Goal: Communication & Community: Share content

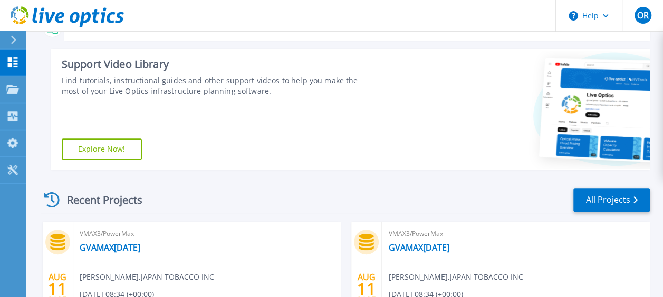
scroll to position [158, 0]
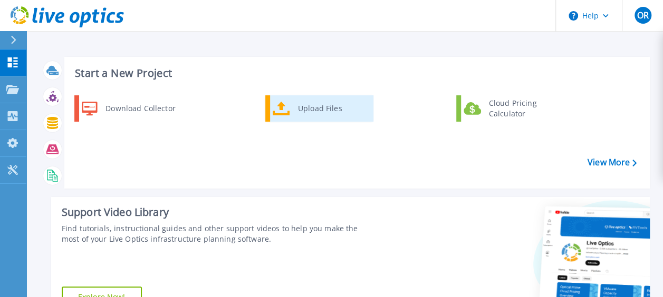
click at [315, 106] on div "Upload Files" at bounding box center [332, 108] width 78 height 21
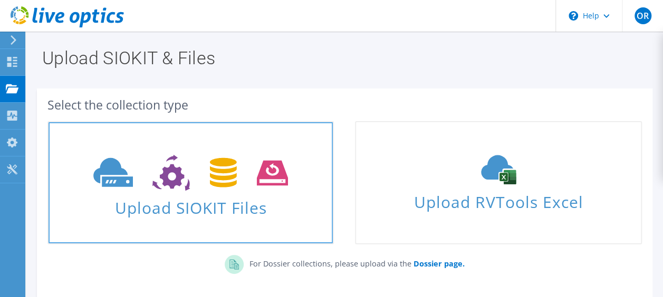
click at [253, 210] on span "Upload SIOKIT Files" at bounding box center [191, 205] width 284 height 23
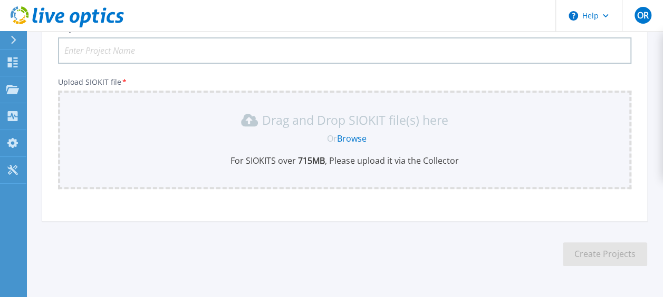
scroll to position [122, 0]
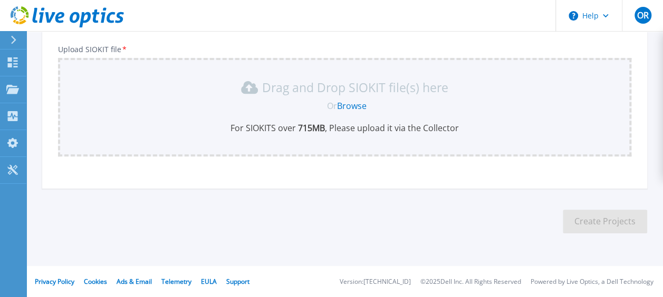
click at [280, 114] on div "Drag and Drop SIOKIT file(s) here Or Browse For SIOKITS over 715 MB , Please up…" at bounding box center [344, 106] width 561 height 55
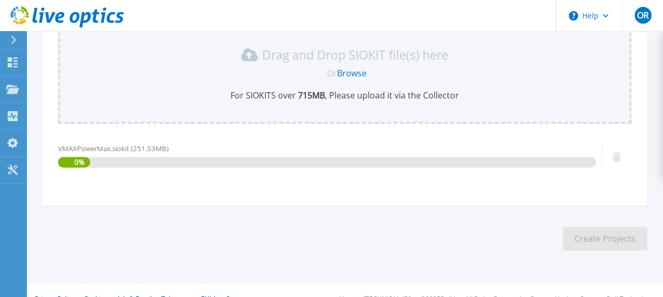
scroll to position [173, 0]
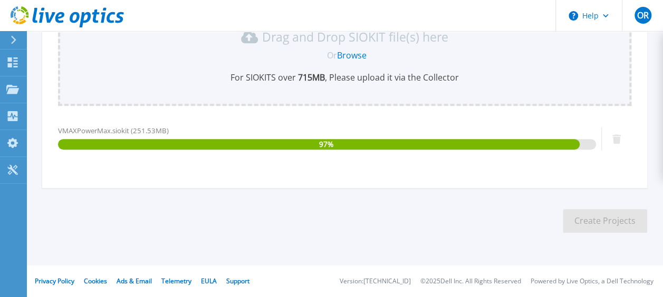
click at [175, 113] on div "Upload SIOKIT file * Drag and Drop SIOKIT file(s) here Or Browse For SIOKITS ov…" at bounding box center [344, 83] width 573 height 176
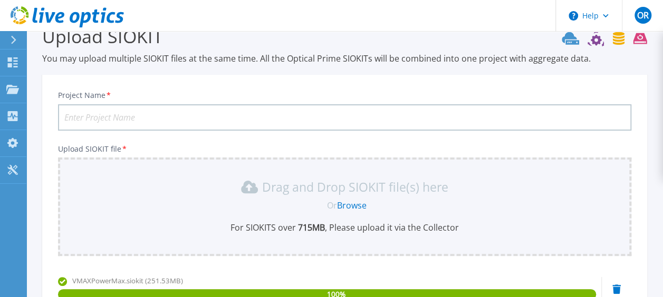
scroll to position [15, 0]
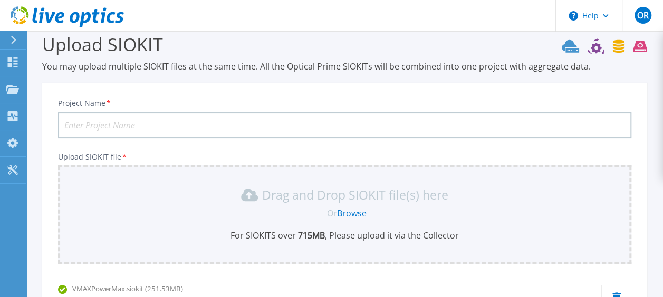
click at [150, 119] on input "Project Name *" at bounding box center [344, 125] width 573 height 26
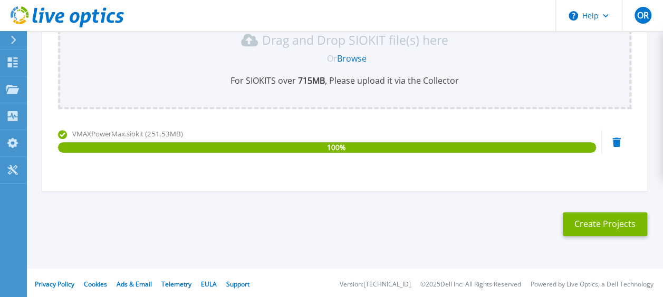
scroll to position [173, 0]
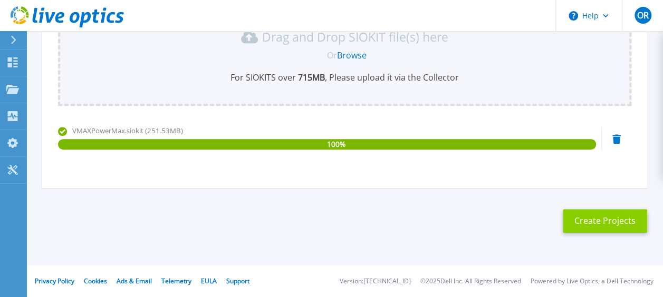
type input "GVAMAX11-13August2025"
click at [597, 217] on button "Create Projects" at bounding box center [605, 221] width 84 height 24
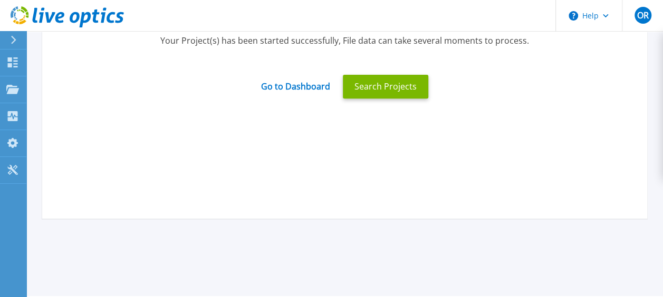
scroll to position [68, 0]
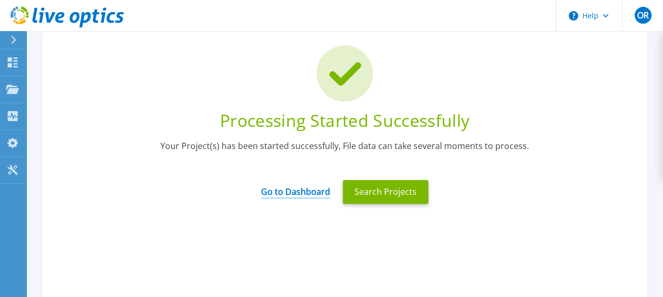
click at [313, 191] on link "Go to Dashboard" at bounding box center [295, 188] width 69 height 21
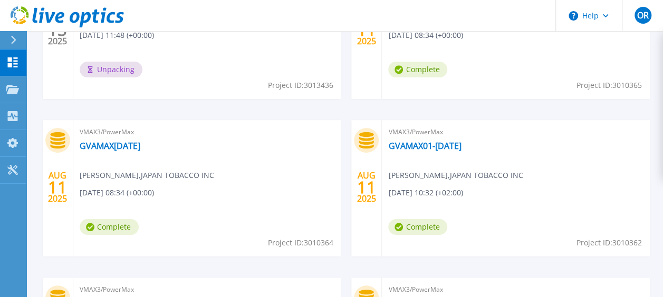
scroll to position [422, 0]
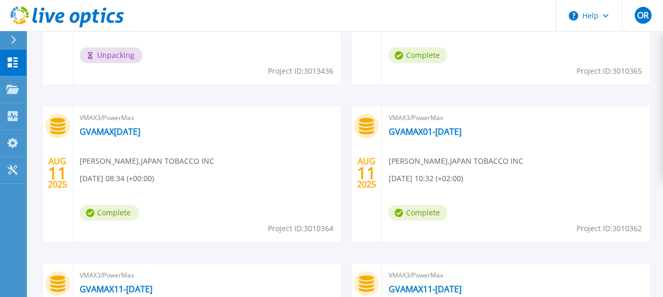
click at [320, 129] on div "VMAX3/PowerMax GVAMAX[DATE] [PERSON_NAME] , JAPAN TOBACCO INC [DATE] 08:34 (+00…" at bounding box center [207, 174] width 268 height 137
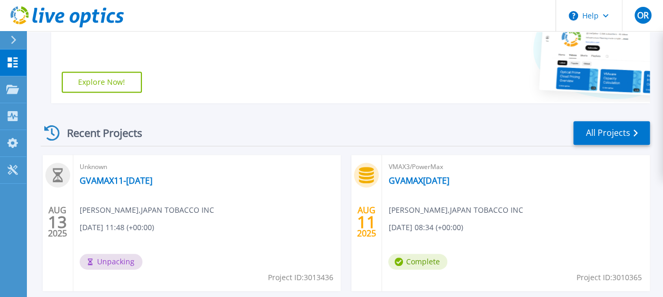
scroll to position [211, 0]
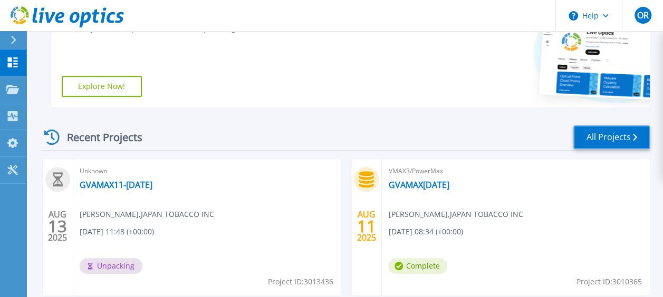
click at [592, 140] on link "All Projects" at bounding box center [611, 138] width 76 height 24
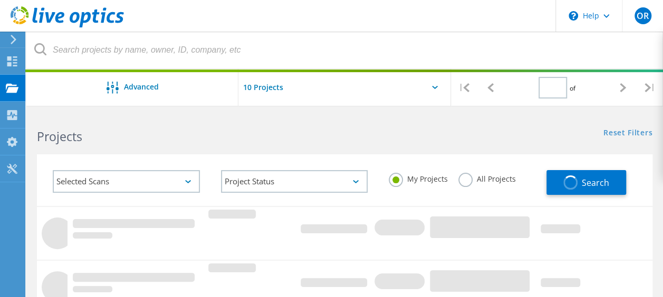
type input "1"
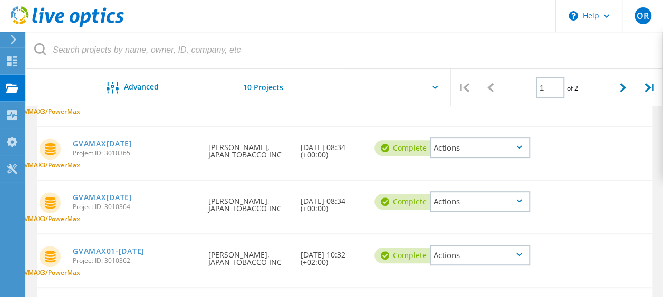
scroll to position [211, 0]
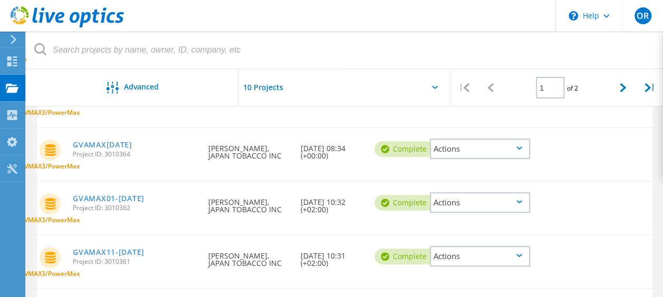
click at [521, 205] on div "Actions" at bounding box center [480, 203] width 100 height 21
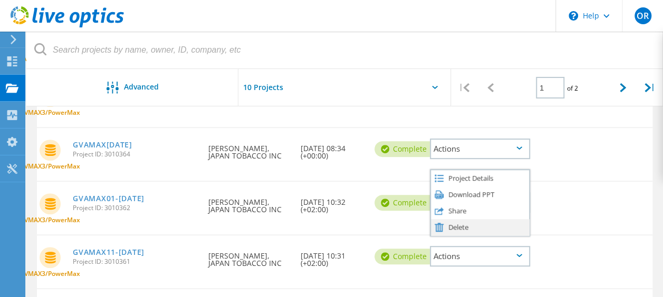
click at [467, 226] on div "Delete" at bounding box center [480, 227] width 98 height 16
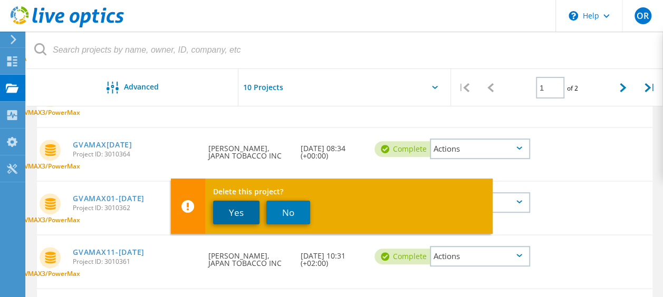
click at [234, 213] on button "Yes" at bounding box center [236, 213] width 46 height 24
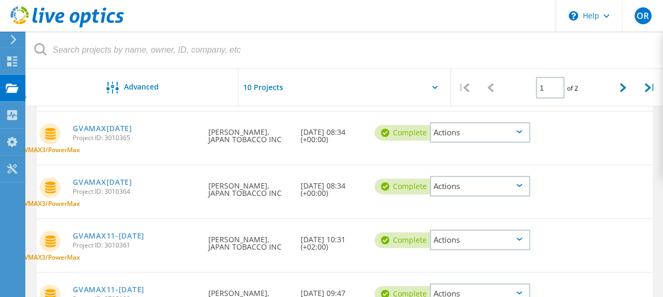
scroll to position [158, 0]
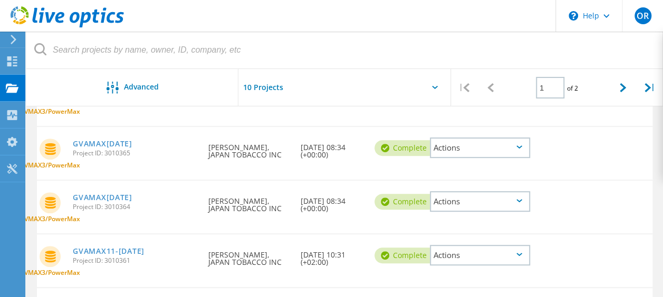
click at [519, 256] on icon at bounding box center [519, 254] width 6 height 3
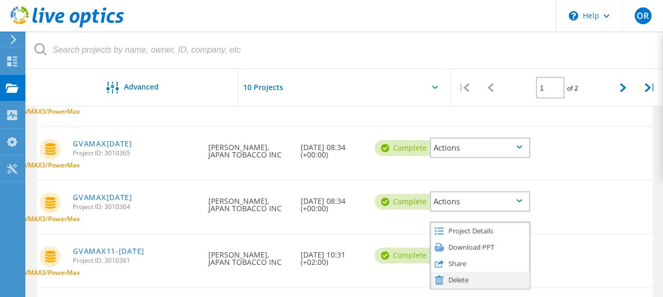
click at [470, 276] on div "Delete" at bounding box center [480, 280] width 98 height 16
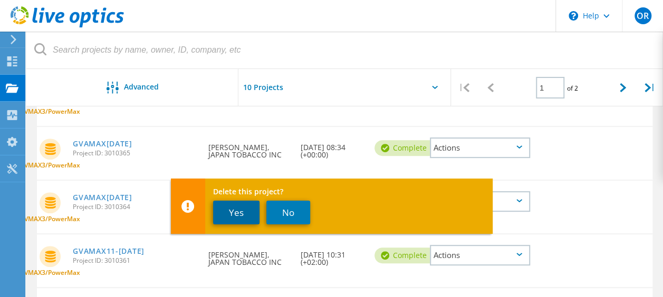
click at [243, 209] on button "Yes" at bounding box center [236, 213] width 46 height 24
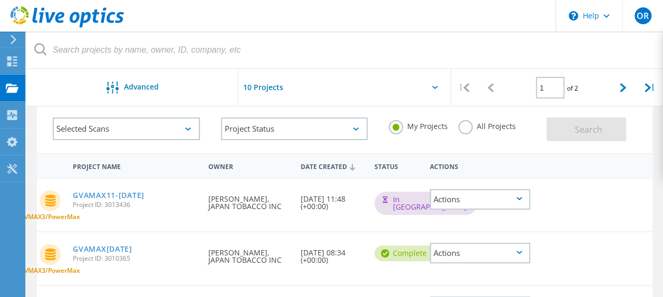
scroll to position [0, 0]
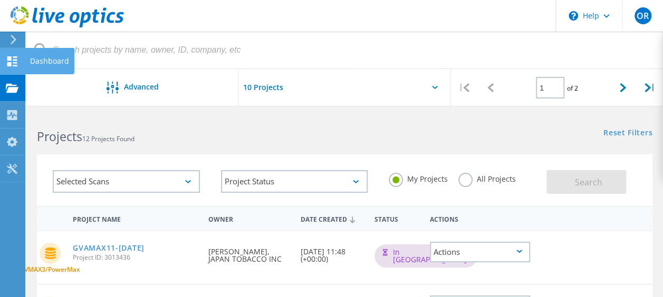
click at [12, 63] on icon at bounding box center [12, 61] width 13 height 10
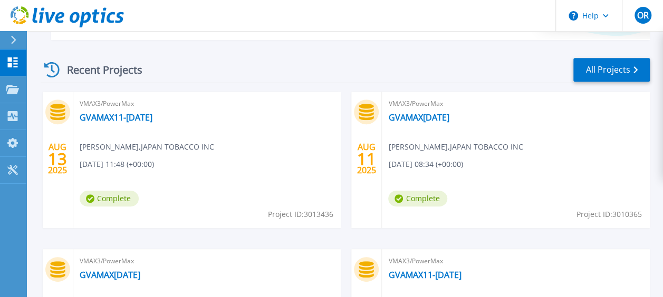
scroll to position [316, 0]
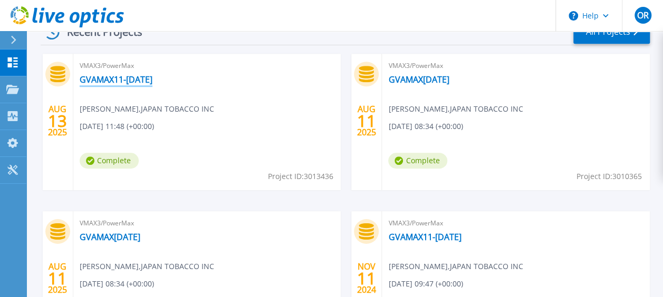
click at [112, 78] on link "GVAMAX11-[DATE]" at bounding box center [116, 79] width 73 height 11
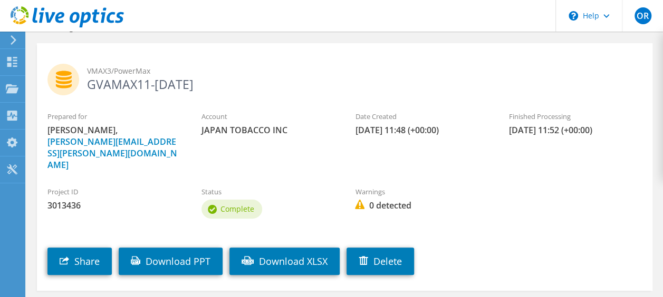
scroll to position [73, 0]
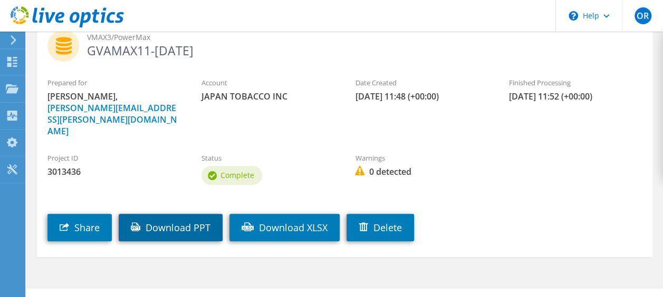
click at [156, 214] on link "Download PPT" at bounding box center [171, 227] width 104 height 27
click at [632, 157] on div "Project ID 3013436 Status Complete Warnings 0 detected" at bounding box center [344, 167] width 615 height 51
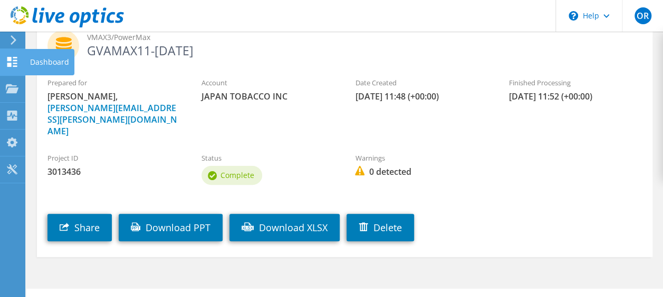
click at [45, 58] on div "Dashboard" at bounding box center [50, 62] width 50 height 26
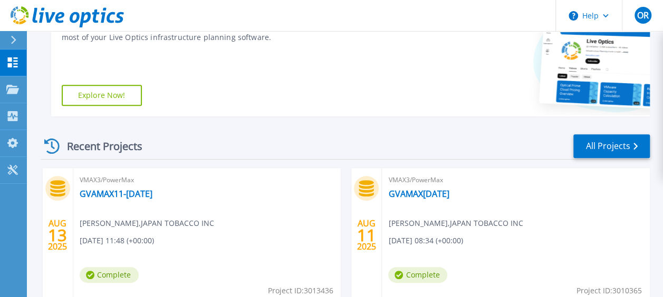
scroll to position [217, 0]
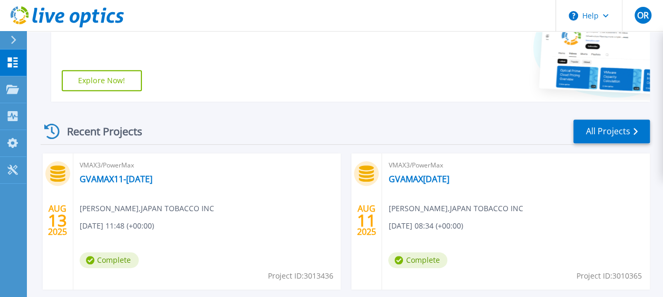
click at [112, 131] on div "Recent Projects" at bounding box center [99, 132] width 116 height 26
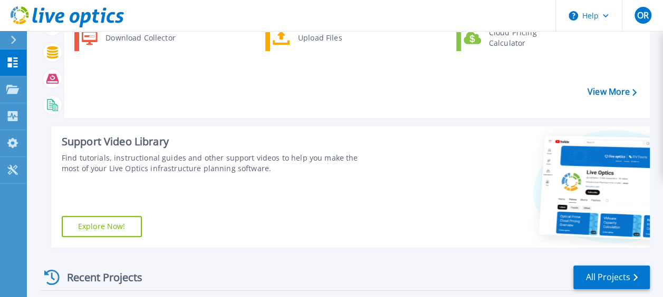
scroll to position [0, 0]
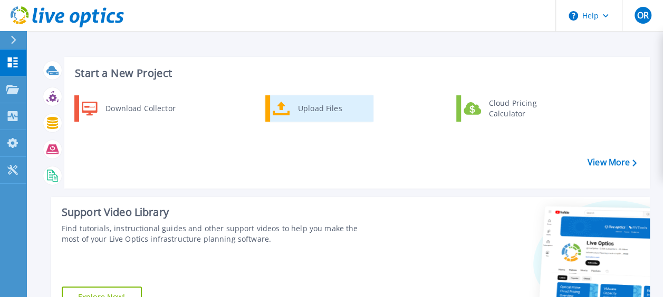
click at [300, 105] on div "Upload Files" at bounding box center [332, 108] width 78 height 21
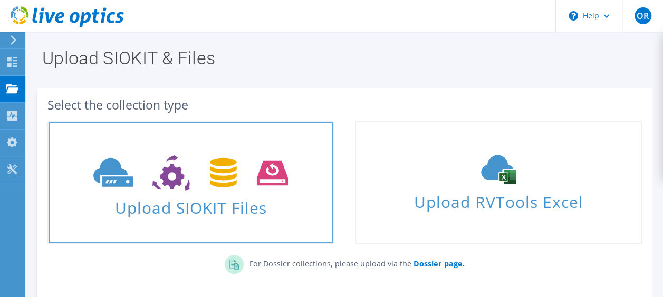
click at [213, 168] on use at bounding box center [190, 173] width 195 height 36
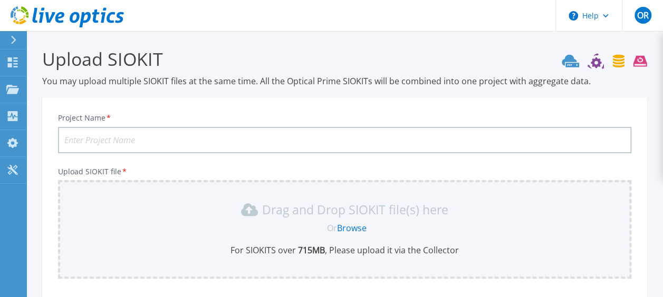
click at [187, 138] on input "Project Name *" at bounding box center [344, 140] width 573 height 26
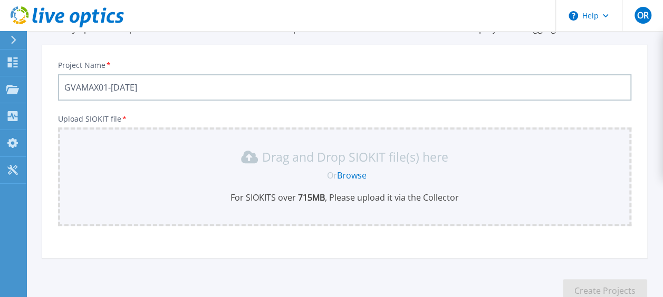
type input "GVAMAX01-[DATE]"
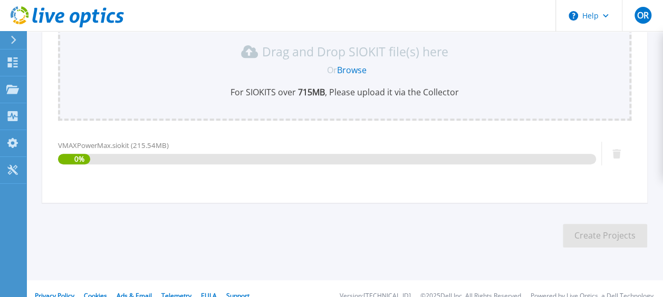
scroll to position [173, 0]
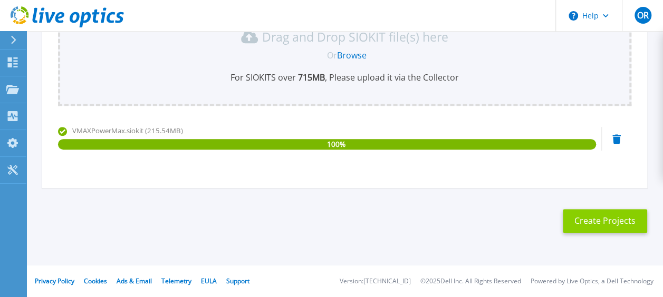
click at [590, 216] on button "Create Projects" at bounding box center [605, 221] width 84 height 24
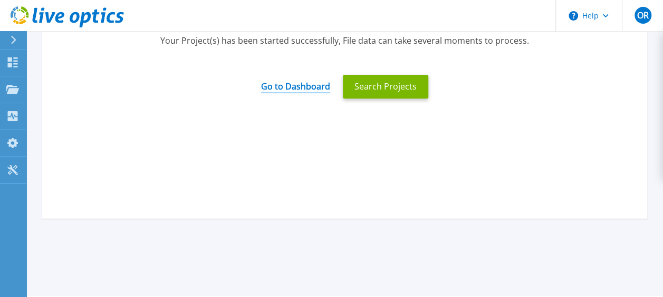
click at [315, 87] on link "Go to Dashboard" at bounding box center [295, 83] width 69 height 21
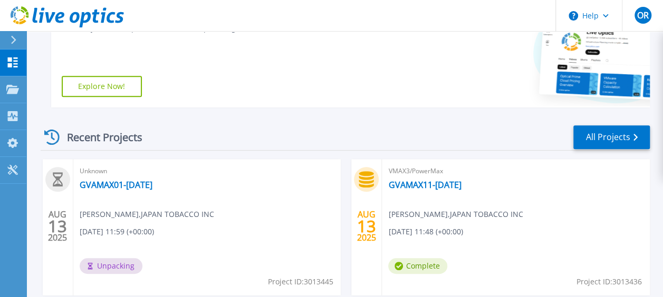
scroll to position [264, 0]
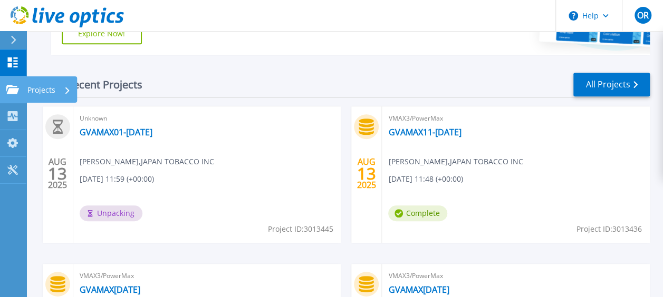
click at [8, 89] on icon at bounding box center [12, 89] width 13 height 9
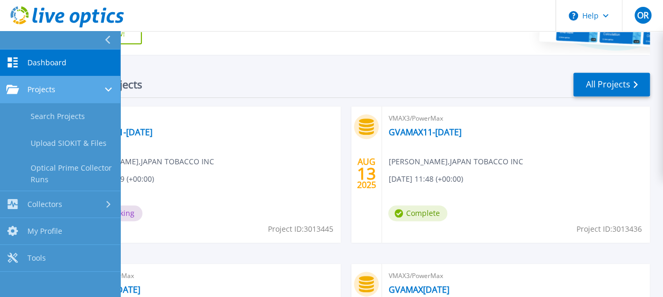
click at [50, 92] on span "Projects" at bounding box center [41, 89] width 28 height 9
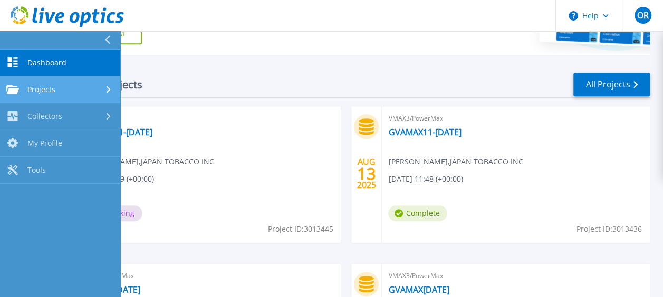
click at [50, 99] on link "Projects Projects" at bounding box center [60, 89] width 120 height 27
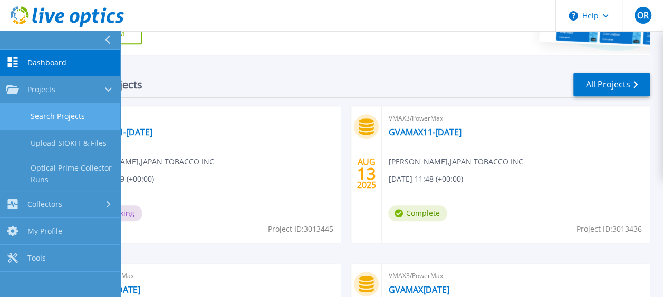
click at [49, 112] on link "Search Projects" at bounding box center [60, 116] width 120 height 27
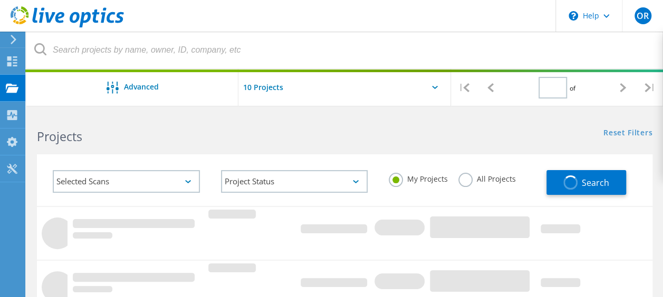
type input "1"
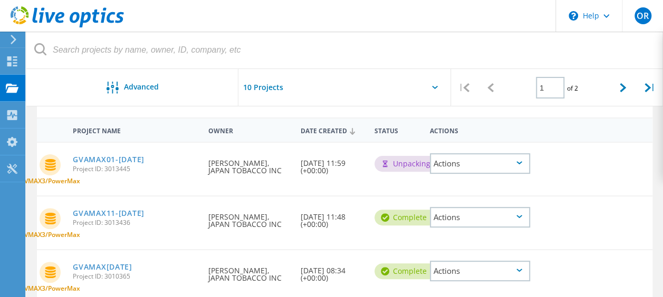
scroll to position [105, 0]
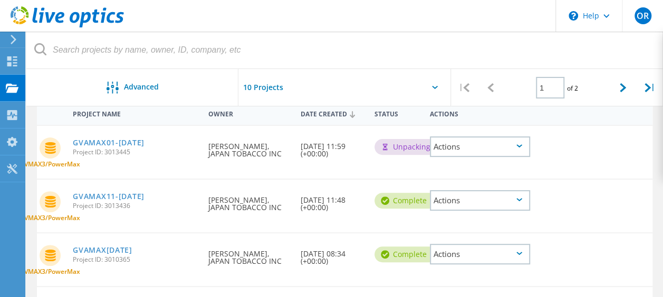
click at [521, 205] on div "Actions" at bounding box center [480, 200] width 100 height 21
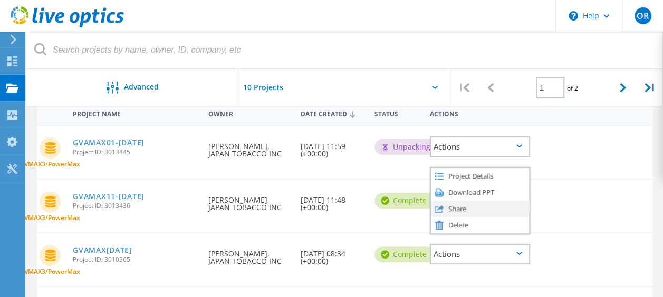
click at [492, 209] on div "Share" at bounding box center [480, 209] width 98 height 16
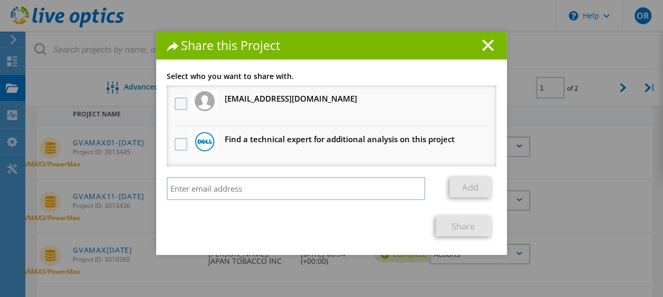
click at [175, 104] on label at bounding box center [182, 104] width 15 height 13
click at [0, 0] on input "checkbox" at bounding box center [0, 0] width 0 height 0
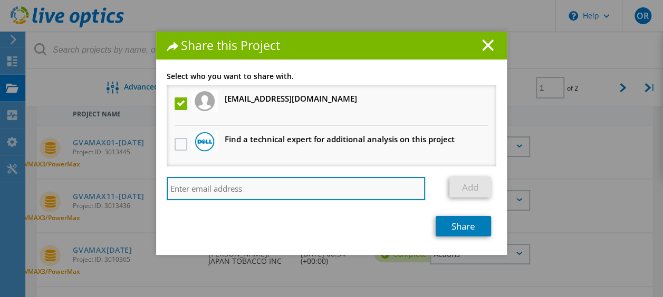
click at [182, 189] on input "search" at bounding box center [296, 188] width 258 height 23
click at [237, 187] on input "search" at bounding box center [296, 188] width 258 height 23
paste input "frederic.jacquet@Dell.com"
type input "frederic.jacquet@Dell.com"
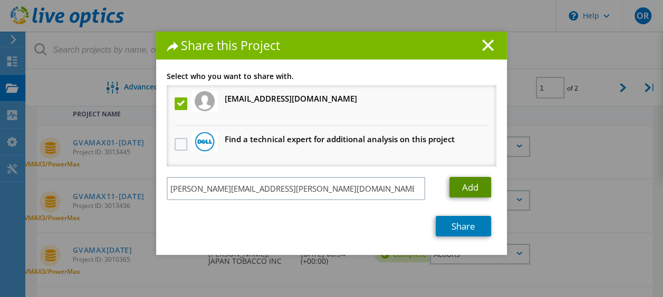
click at [469, 186] on link "Add" at bounding box center [470, 187] width 42 height 21
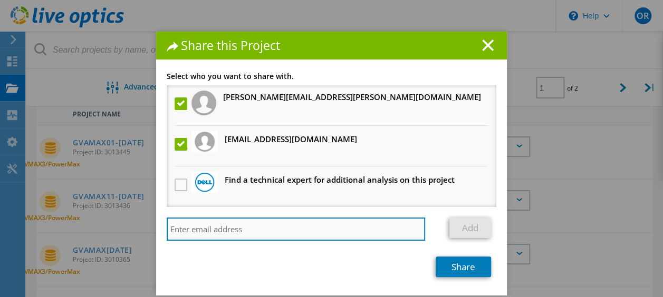
click at [278, 226] on input "search" at bounding box center [296, 229] width 258 height 23
paste input "romain.joncour@dell.com"
type input "romain.joncour@dell.com"
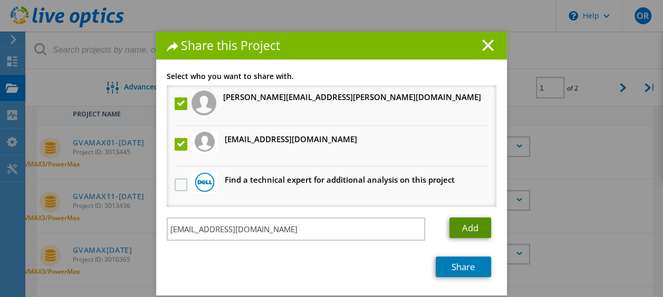
click at [464, 227] on link "Add" at bounding box center [470, 228] width 42 height 21
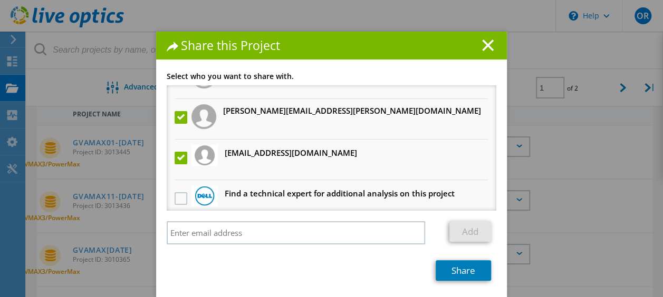
scroll to position [37, 0]
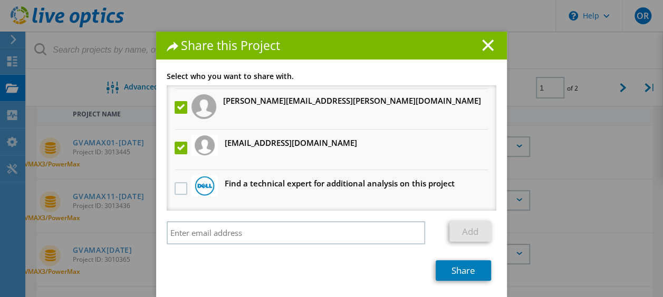
drag, startPoint x: 398, startPoint y: 44, endPoint x: 396, endPoint y: 28, distance: 15.5
click at [396, 28] on div "Share this Project Link other users to this project Changes can be overwritten …" at bounding box center [331, 148] width 663 height 297
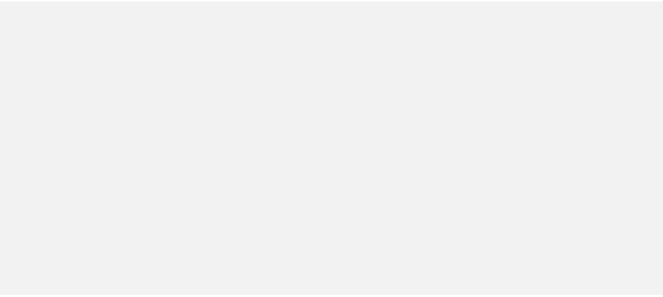
scroll to position [105, 0]
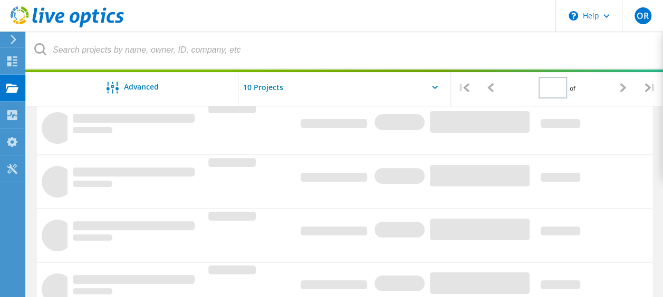
type input "1"
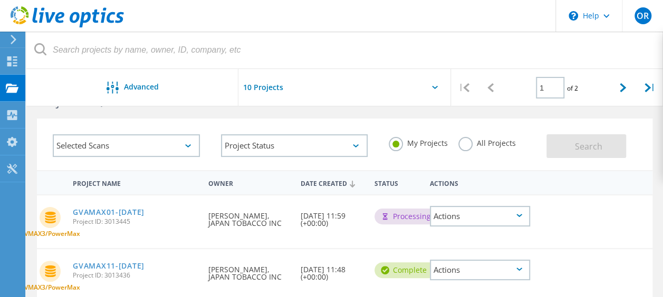
scroll to position [53, 0]
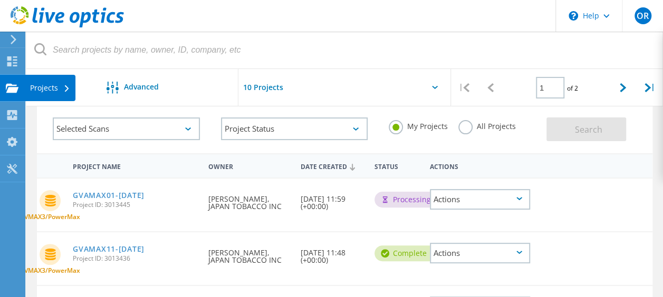
click at [9, 86] on icon at bounding box center [12, 88] width 13 height 10
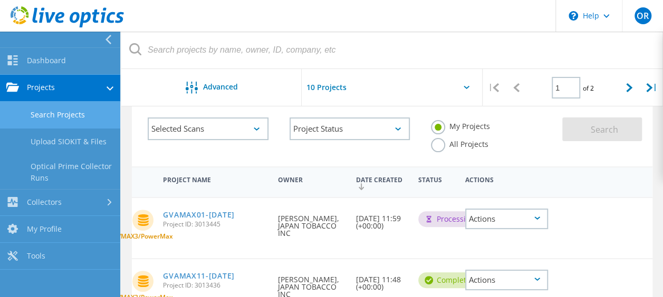
click at [47, 113] on link "Search Projects" at bounding box center [60, 115] width 120 height 27
click at [324, 236] on div "Requested By [PERSON_NAME], JAPAN TOBACCO INC" at bounding box center [311, 223] width 78 height 50
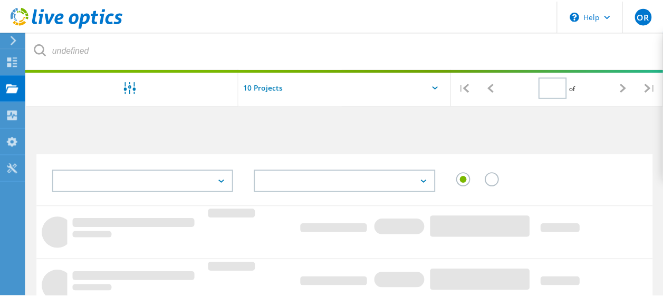
scroll to position [53, 0]
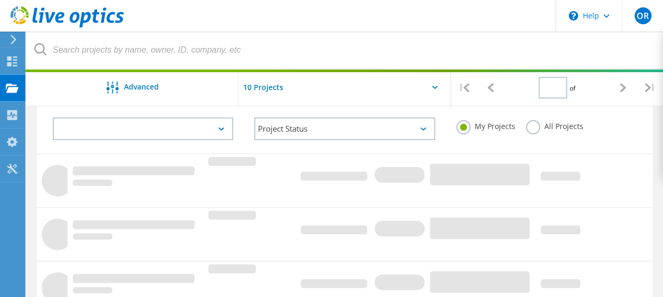
type input "1"
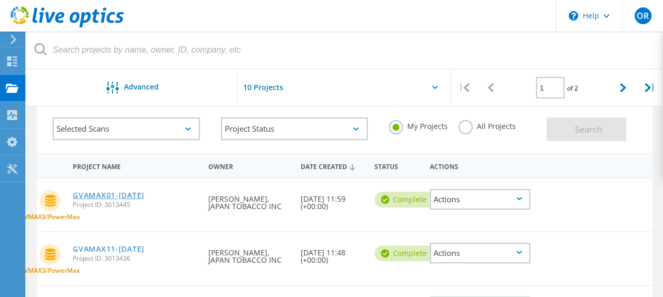
click at [145, 198] on link "GVAMAX01-[DATE]" at bounding box center [109, 195] width 72 height 7
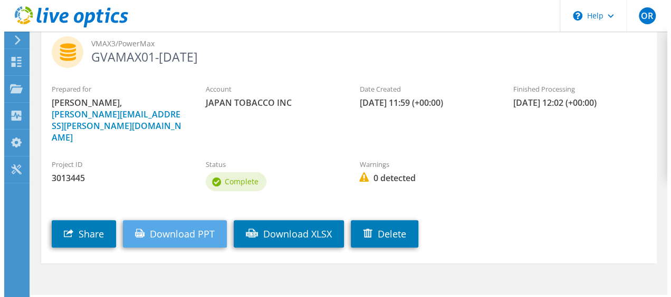
scroll to position [73, 0]
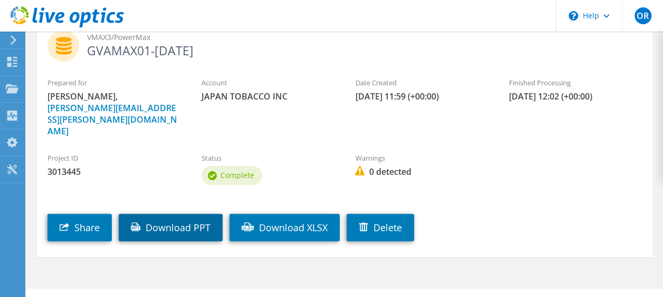
click at [176, 214] on link "Download PPT" at bounding box center [171, 227] width 104 height 27
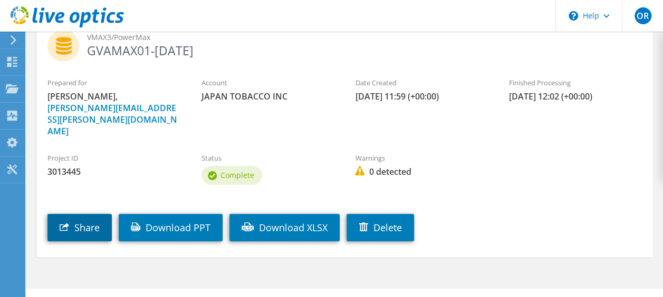
click at [79, 214] on link "Share" at bounding box center [79, 227] width 64 height 27
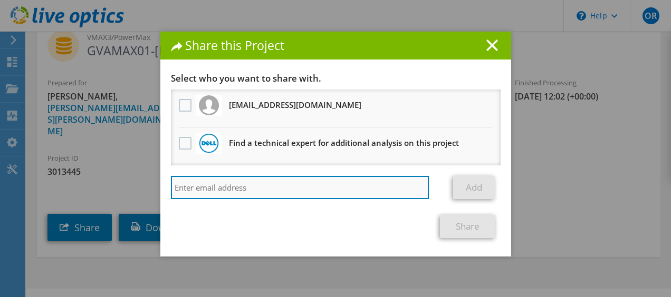
click at [280, 180] on input "search" at bounding box center [300, 187] width 258 height 23
paste input "romain.joncour@dell.com"
type input "romain.joncour@dell.com"
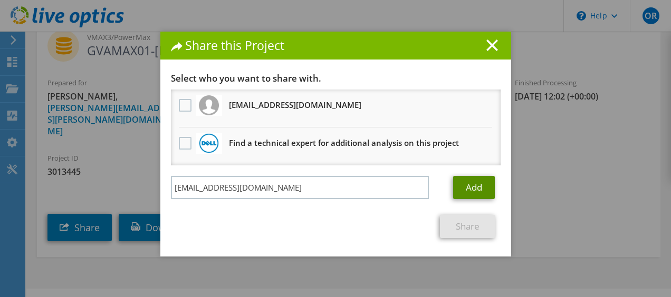
click at [475, 187] on link "Add" at bounding box center [474, 187] width 42 height 23
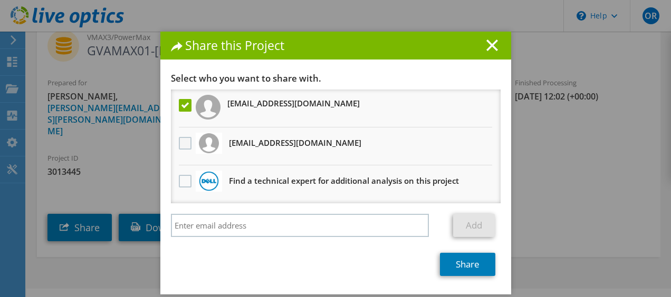
click at [179, 141] on label at bounding box center [186, 143] width 15 height 13
click at [0, 0] on input "checkbox" at bounding box center [0, 0] width 0 height 0
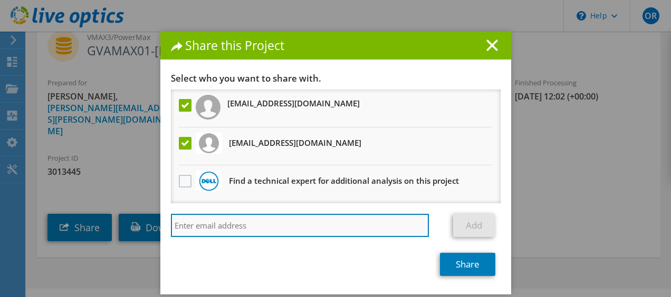
click at [265, 223] on input "search" at bounding box center [300, 225] width 258 height 23
paste input "Jacquet, Frederic <Frederic.Jacquet@Dell.com>"
type input "Jacquet, Frederic <Frederic.Jacquet@Dell.com>"
drag, startPoint x: 237, startPoint y: 227, endPoint x: 117, endPoint y: 223, distance: 119.8
click at [117, 223] on div "Share this Project Link other users to this project Changes can be overwritten …" at bounding box center [335, 149] width 671 height 234
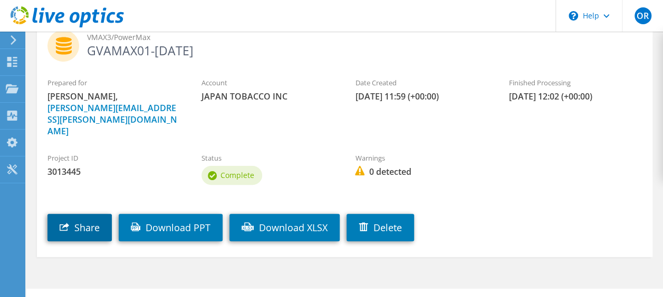
click at [91, 214] on link "Share" at bounding box center [79, 227] width 64 height 27
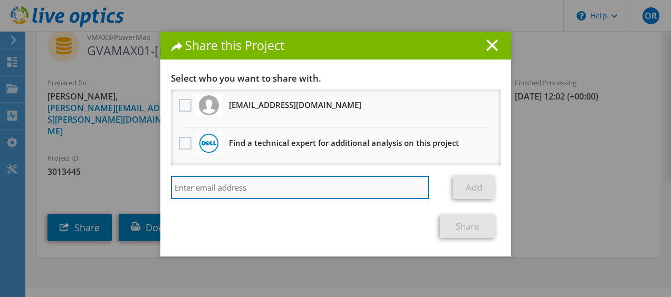
click at [302, 186] on input "search" at bounding box center [300, 187] width 258 height 23
paste input "Jacquet, Frederic <Frederic.Jacquet@Dell.com>"
type input "Jacquet, Frederic <Frederic.Jacquet@Dell.com>"
drag, startPoint x: 239, startPoint y: 188, endPoint x: 88, endPoint y: 179, distance: 152.2
click at [88, 179] on div "Share this Project Link other users to this project Changes can be overwritten …" at bounding box center [335, 149] width 671 height 234
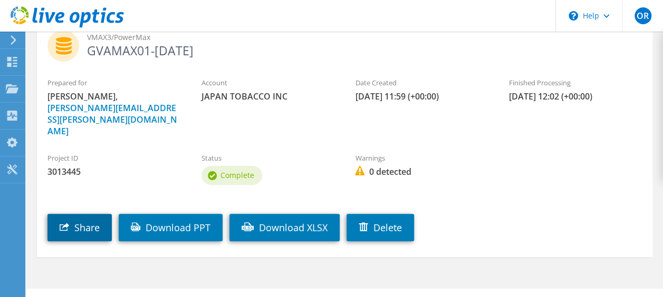
click at [97, 214] on link "Share" at bounding box center [79, 227] width 64 height 27
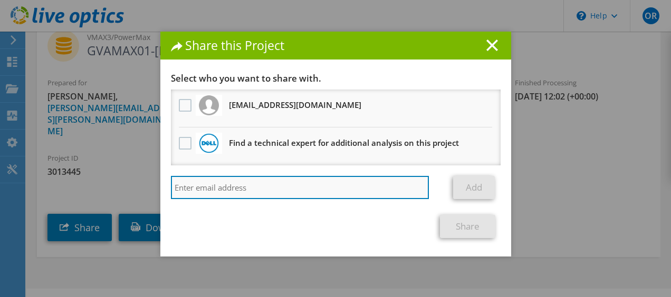
click at [272, 186] on input "search" at bounding box center [300, 187] width 258 height 23
paste input "romain.joncour@dell.com"
type input "romain.joncour@dell.com"
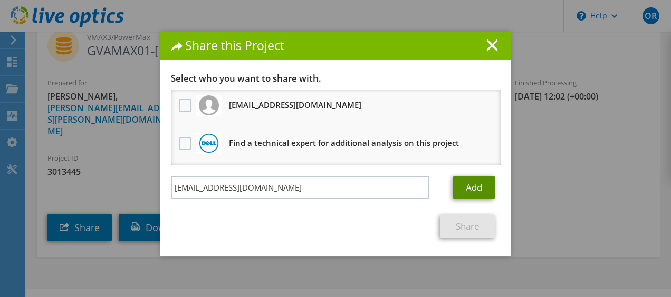
click at [472, 186] on link "Add" at bounding box center [474, 187] width 42 height 23
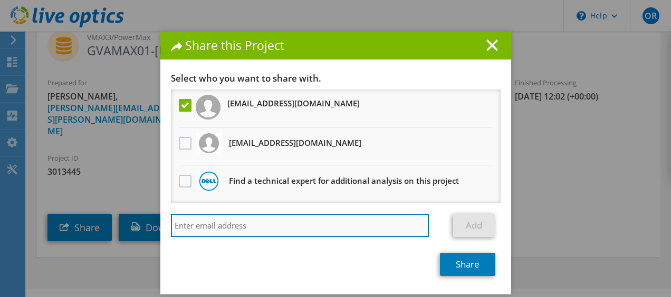
click at [257, 218] on input "search" at bounding box center [300, 225] width 258 height 23
type input "frederic"
drag, startPoint x: 243, startPoint y: 227, endPoint x: 119, endPoint y: 206, distance: 125.2
click at [119, 206] on div "Share this Project Link other users to this project Changes can be overwritten …" at bounding box center [335, 149] width 671 height 234
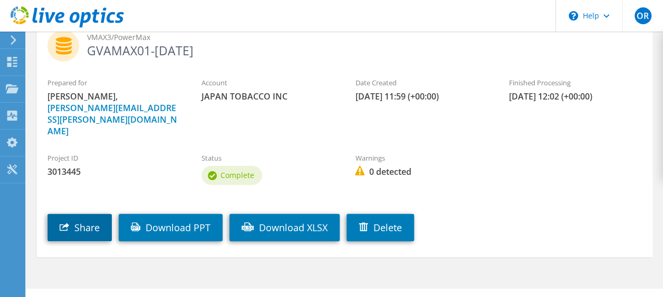
click at [94, 214] on link "Share" at bounding box center [79, 227] width 64 height 27
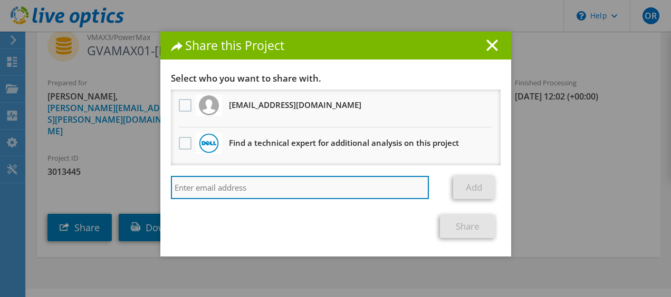
click at [236, 190] on input "search" at bounding box center [300, 187] width 258 height 23
paste input "Frederic.Jacquet@Dell.com"
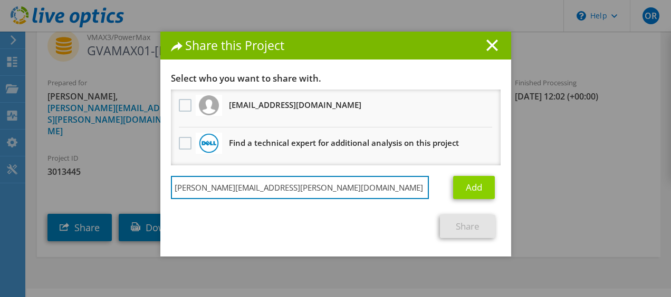
type input "Frederic.Jacquet@Dell.com"
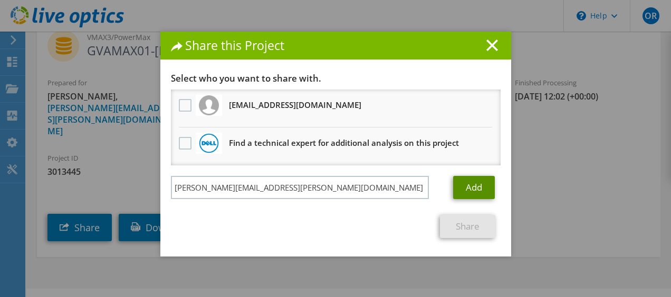
click at [469, 185] on link "Add" at bounding box center [474, 187] width 42 height 23
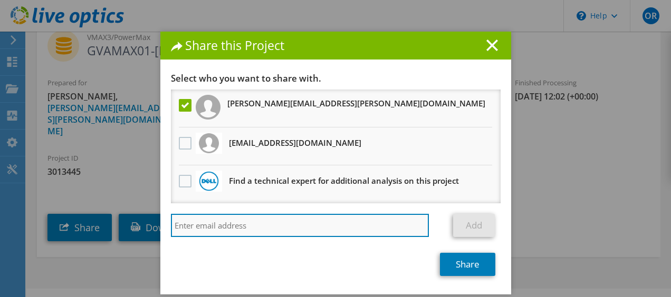
click at [239, 227] on input "search" at bounding box center [300, 225] width 258 height 23
paste input "romain.joncour@dell.com"
type input "romain.joncour@dell.com"
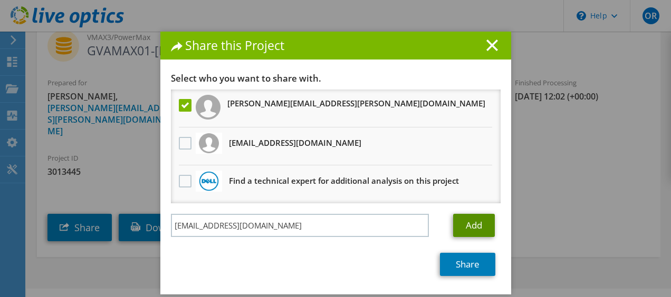
click at [478, 225] on link "Add" at bounding box center [474, 225] width 42 height 23
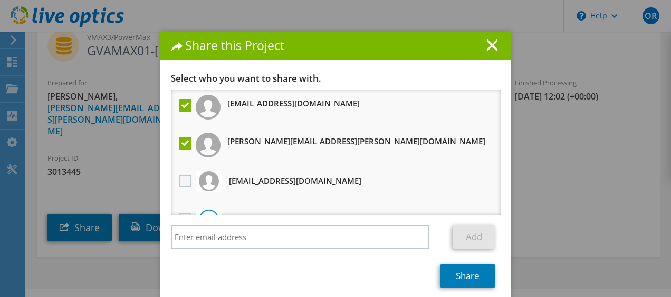
click at [179, 182] on label at bounding box center [186, 181] width 15 height 13
click at [0, 0] on input "checkbox" at bounding box center [0, 0] width 0 height 0
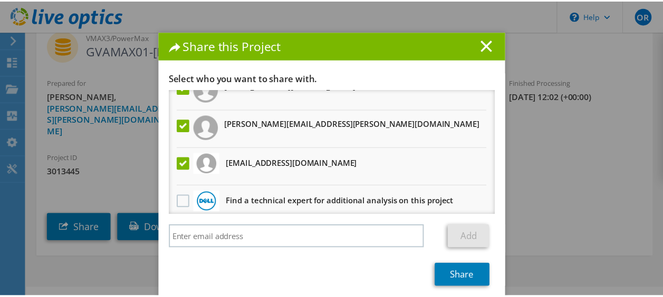
scroll to position [26, 0]
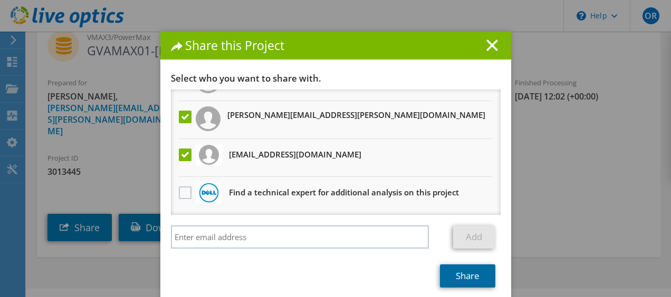
click at [457, 277] on link "Share" at bounding box center [467, 276] width 55 height 23
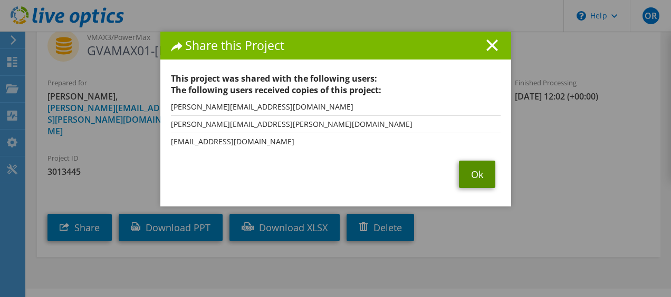
click at [476, 174] on link "Ok" at bounding box center [477, 174] width 36 height 27
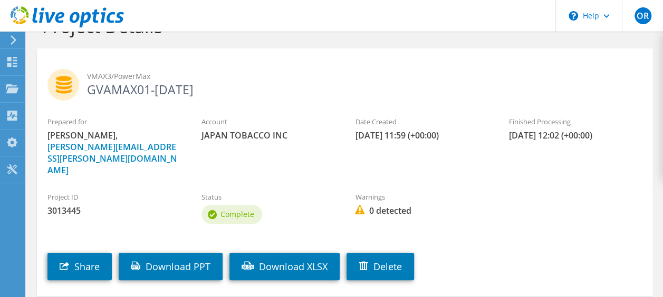
scroll to position [0, 0]
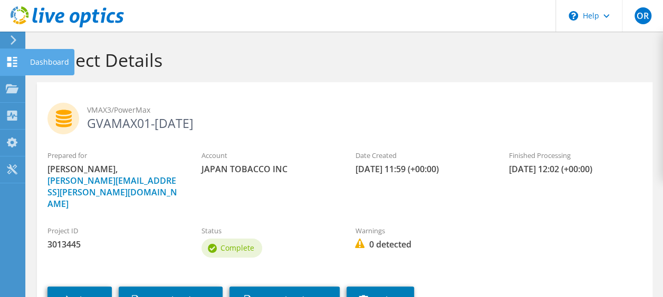
click at [8, 57] on use at bounding box center [12, 62] width 10 height 10
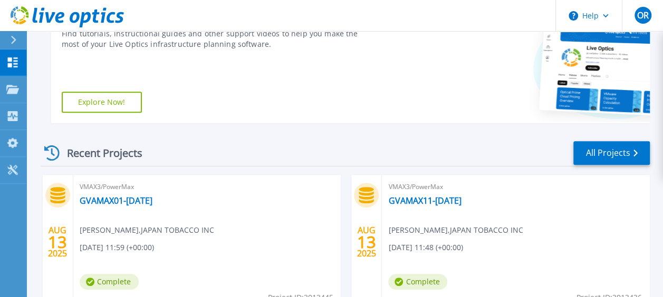
scroll to position [211, 0]
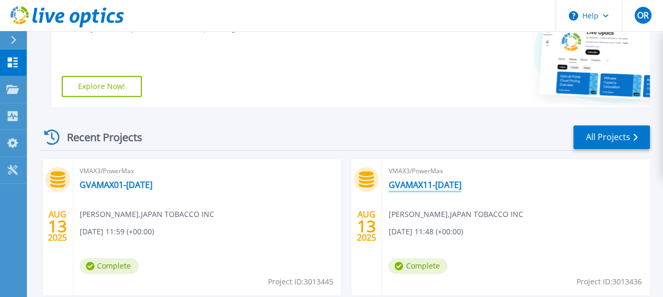
click at [448, 182] on link "GVAMAX11-[DATE]" at bounding box center [424, 185] width 73 height 11
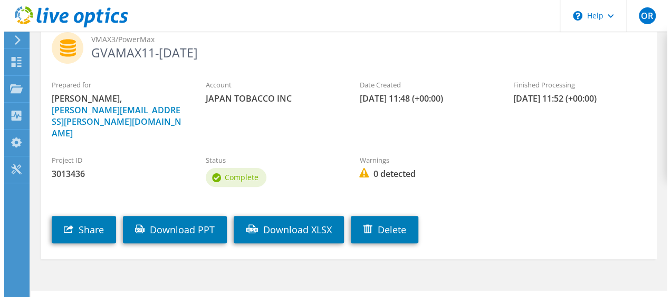
scroll to position [73, 0]
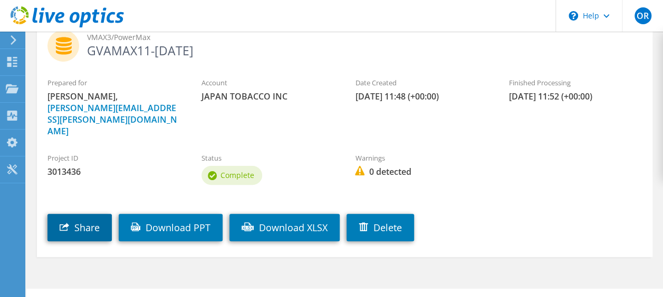
click at [78, 214] on link "Share" at bounding box center [79, 227] width 64 height 27
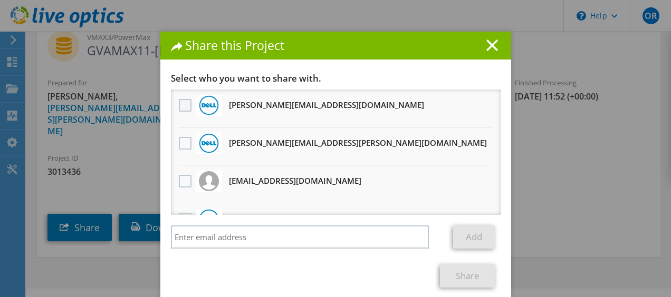
click at [179, 104] on label at bounding box center [186, 105] width 15 height 13
click at [0, 0] on input "checkbox" at bounding box center [0, 0] width 0 height 0
drag, startPoint x: 182, startPoint y: 136, endPoint x: 180, endPoint y: 146, distance: 9.6
click at [182, 136] on div at bounding box center [185, 144] width 18 height 22
click at [180, 148] on label at bounding box center [186, 143] width 15 height 13
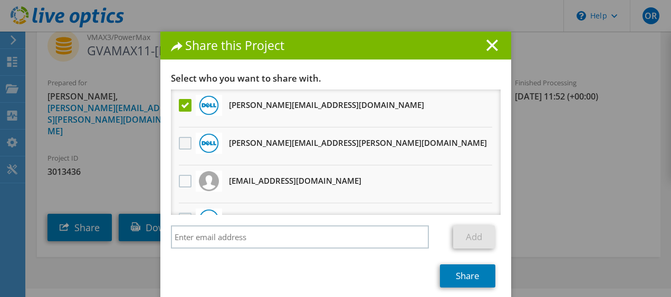
click at [0, 0] on input "checkbox" at bounding box center [0, 0] width 0 height 0
click at [181, 177] on label at bounding box center [186, 181] width 15 height 13
click at [0, 0] on input "checkbox" at bounding box center [0, 0] width 0 height 0
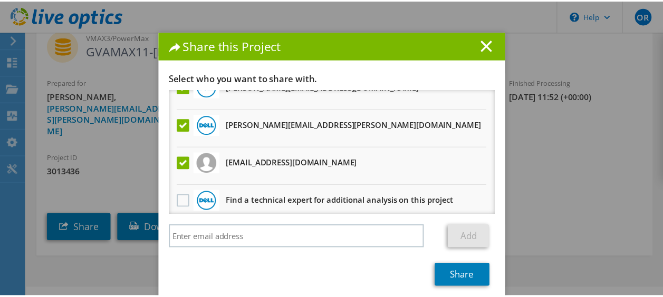
scroll to position [26, 0]
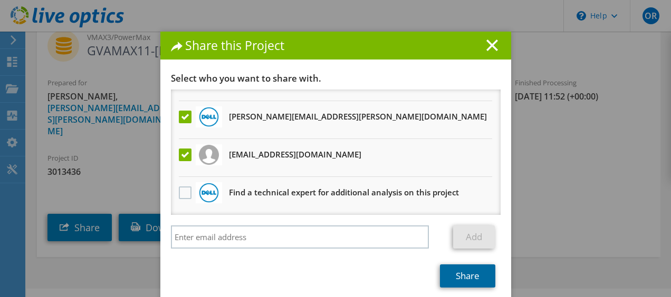
click at [464, 275] on link "Share" at bounding box center [467, 276] width 55 height 23
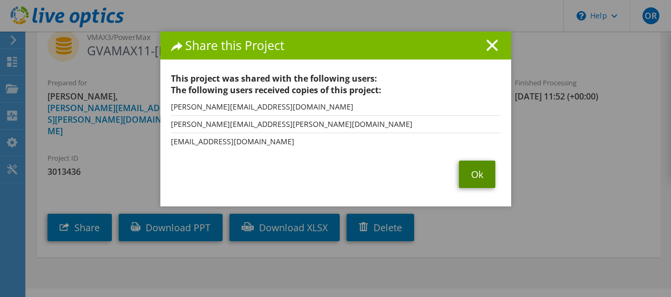
click at [474, 172] on link "Ok" at bounding box center [477, 174] width 36 height 27
